Goal: Navigation & Orientation: Find specific page/section

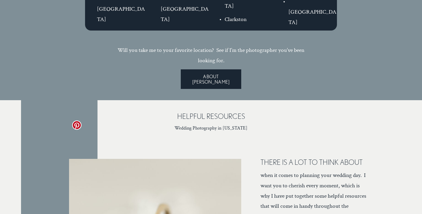
scroll to position [1139, 0]
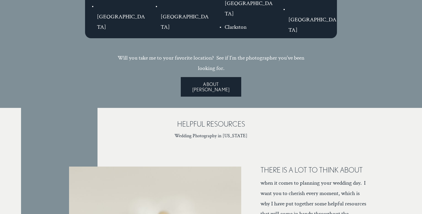
click at [225, 77] on link "ABOUT [PERSON_NAME]" at bounding box center [211, 87] width 60 height 20
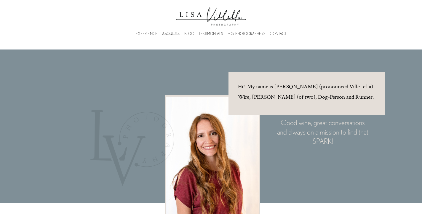
click at [147, 33] on link "EXPERIENCE" at bounding box center [147, 34] width 22 height 2
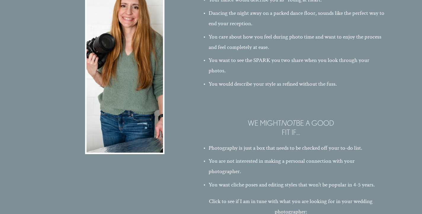
scroll to position [1390, 0]
